Goal: Task Accomplishment & Management: Manage account settings

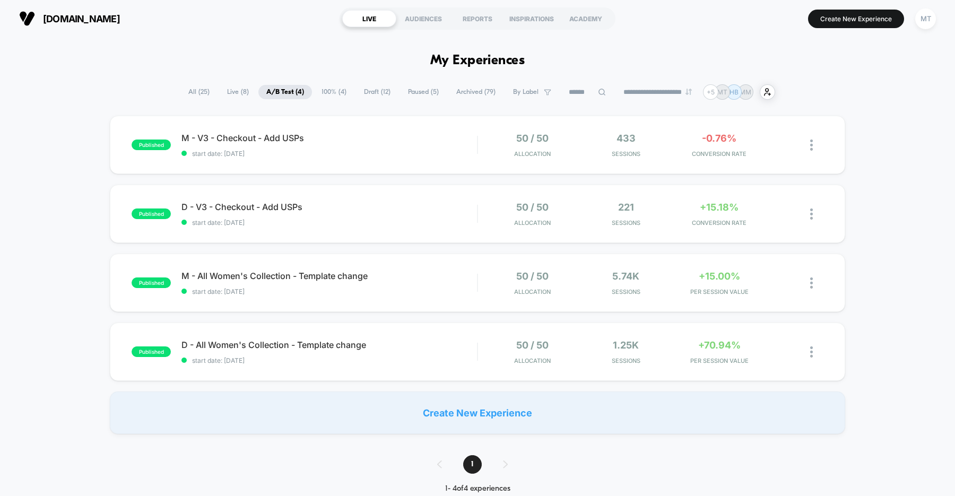
click at [373, 91] on span "Draft ( 12 )" at bounding box center [377, 92] width 42 height 14
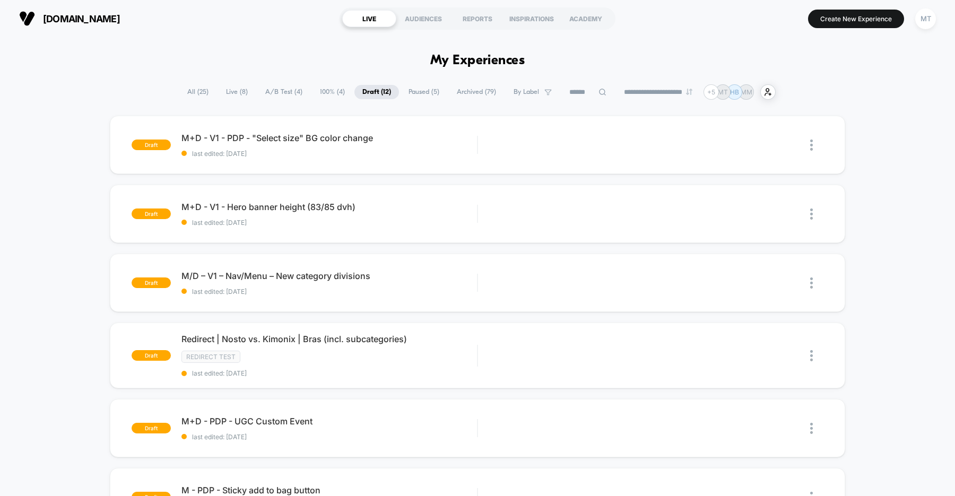
click at [413, 91] on span "Paused ( 5 )" at bounding box center [424, 92] width 47 height 14
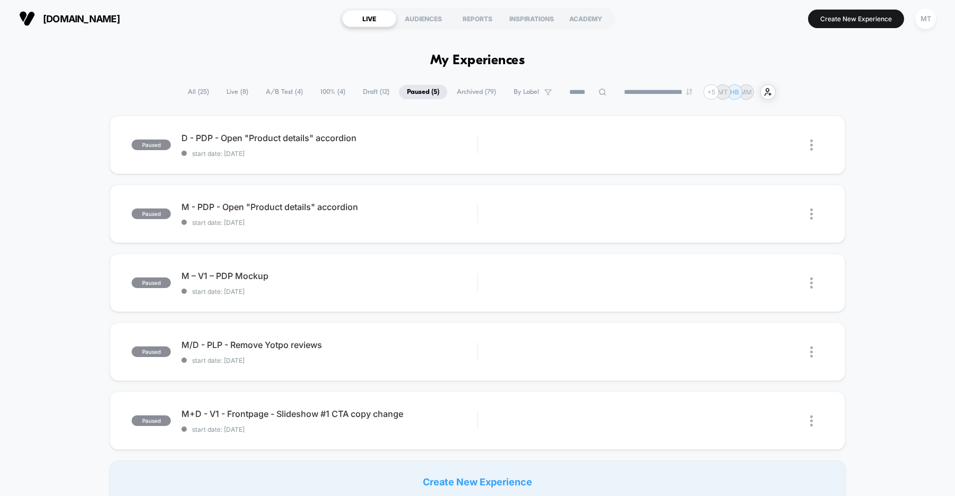
click at [377, 95] on span "Draft ( 12 )" at bounding box center [376, 92] width 42 height 14
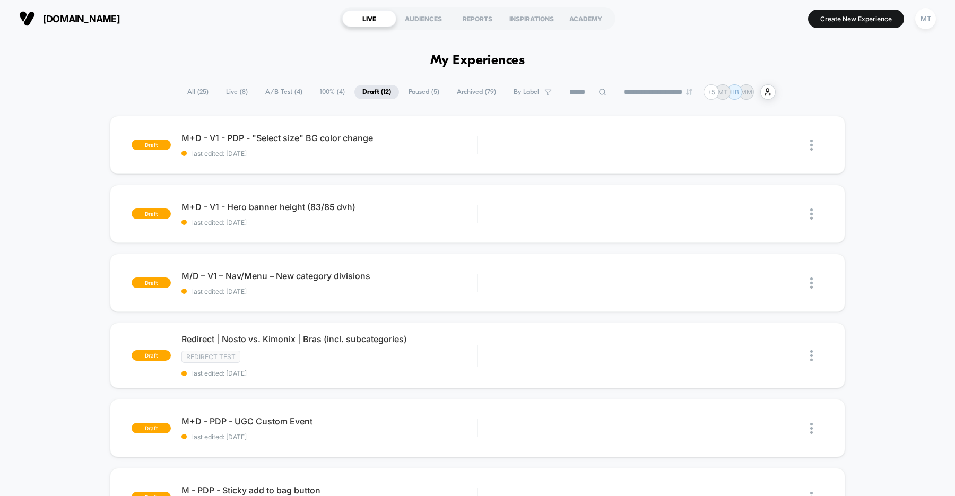
click at [281, 89] on span "A/B Test ( 4 )" at bounding box center [283, 92] width 53 height 14
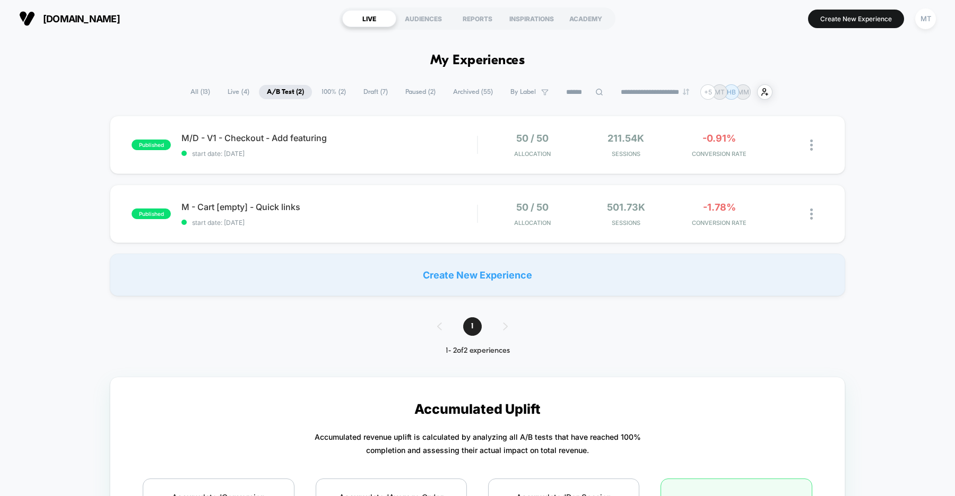
click at [366, 91] on span "Draft ( 7 )" at bounding box center [375, 92] width 40 height 14
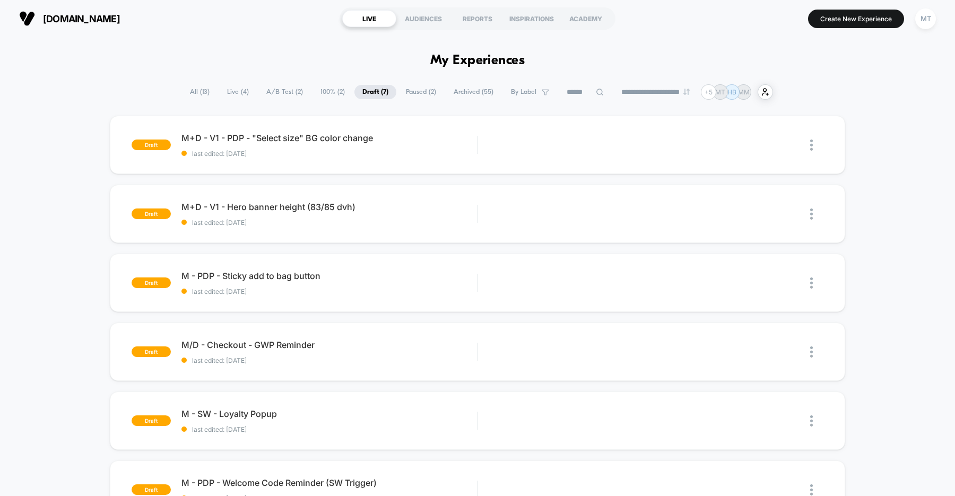
click at [409, 92] on span "Paused ( 2 )" at bounding box center [421, 92] width 46 height 14
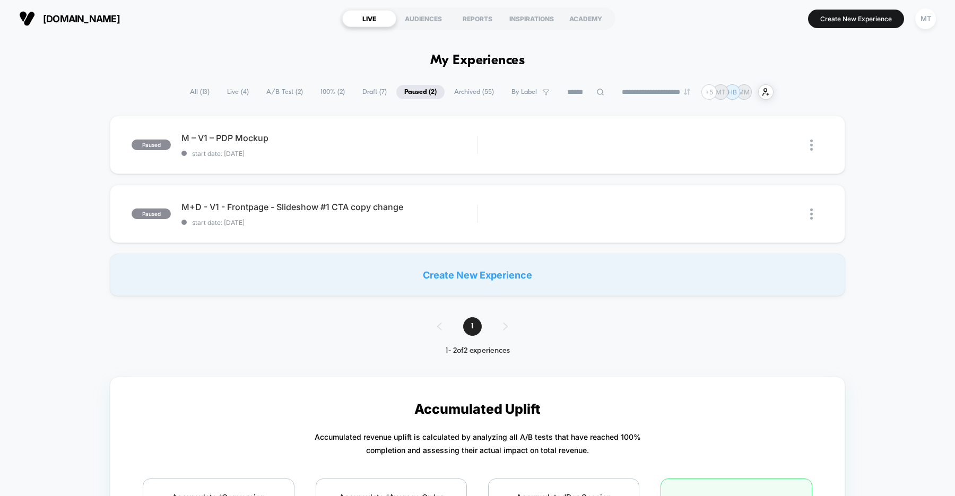
click at [368, 92] on span "Draft ( 7 )" at bounding box center [374, 92] width 40 height 14
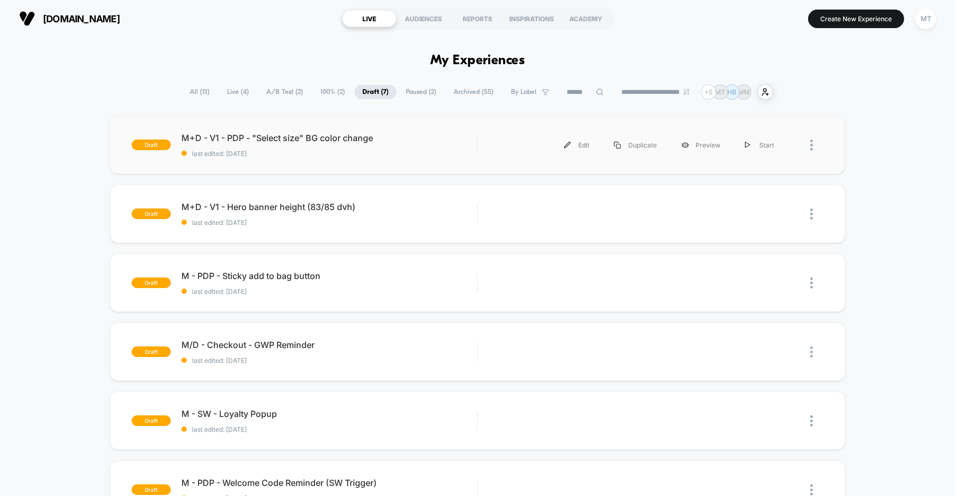
click at [377, 166] on div "draft M+D - V1 - PDP - "Select size" BG color change last edited: 9/9/2025 Edit…" at bounding box center [477, 145] width 735 height 58
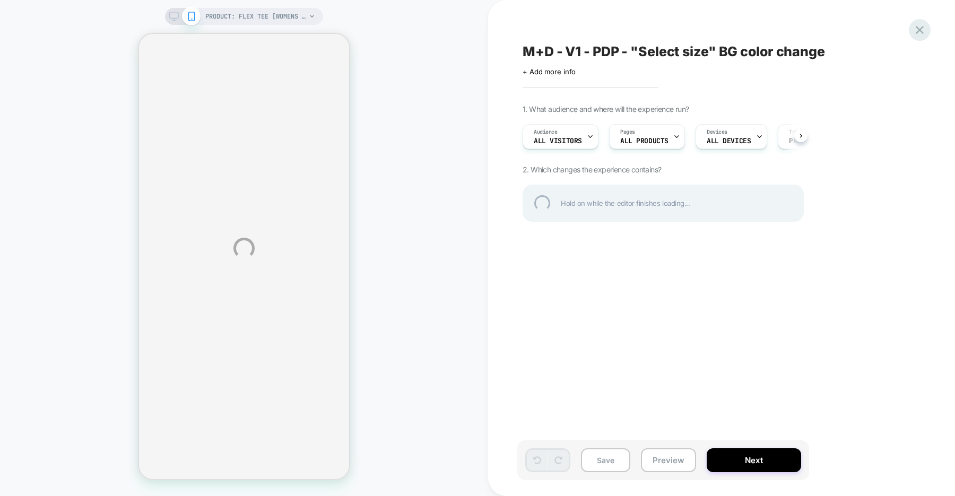
click at [918, 32] on div at bounding box center [920, 30] width 22 height 22
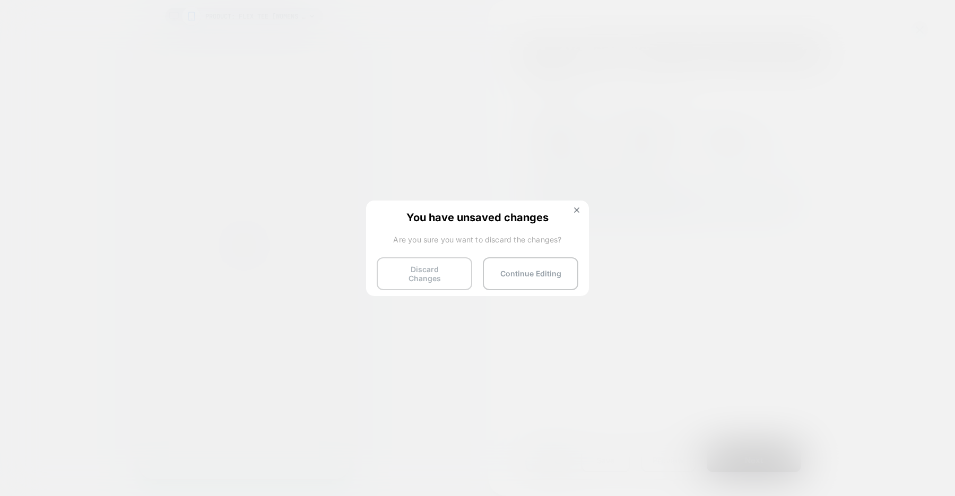
click at [428, 273] on button "Discard Changes" at bounding box center [424, 273] width 95 height 33
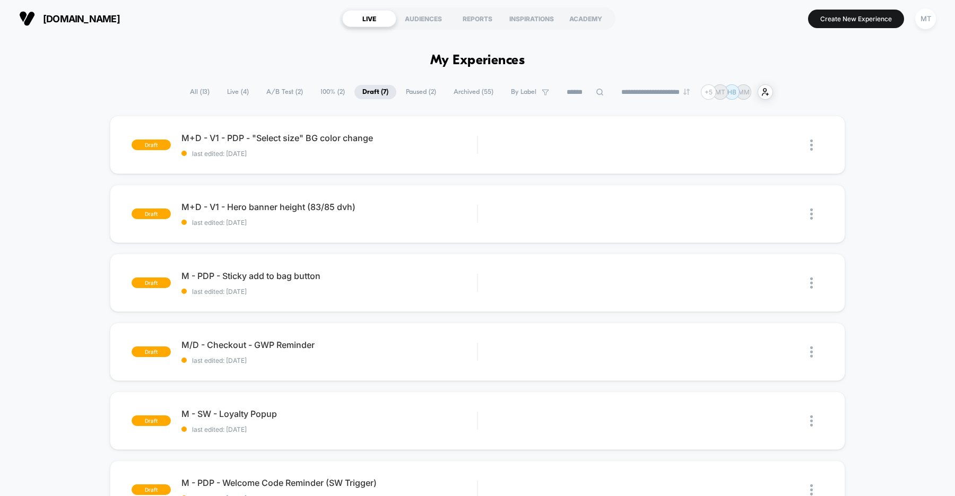
click at [276, 90] on span "A/B Test ( 2 )" at bounding box center [284, 92] width 53 height 14
